Goal: Information Seeking & Learning: Stay updated

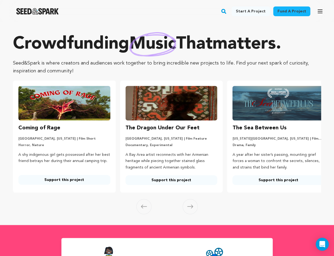
click at [226, 11] on rect "button" at bounding box center [223, 11] width 6 height 6
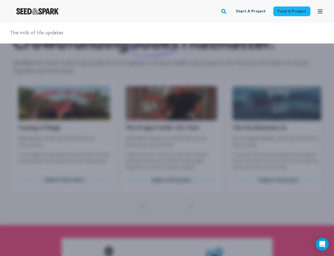
type input "The milk of life updates"
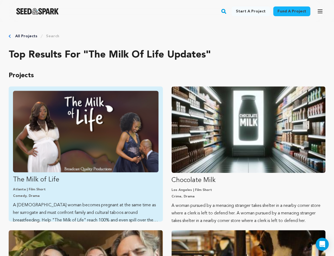
click at [100, 110] on img "Fund The Milk of Life" at bounding box center [85, 132] width 145 height 82
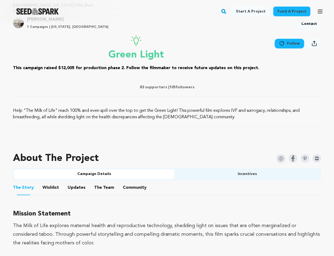
scroll to position [199, 0]
click at [78, 185] on button "Updates" at bounding box center [76, 188] width 13 height 13
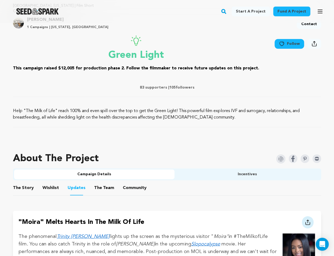
click at [78, 187] on button "Updates" at bounding box center [76, 189] width 13 height 14
